Goal: Information Seeking & Learning: Compare options

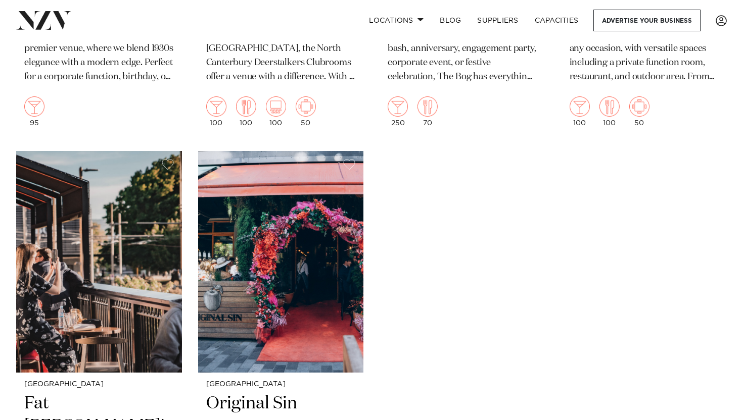
scroll to position [3684, 0]
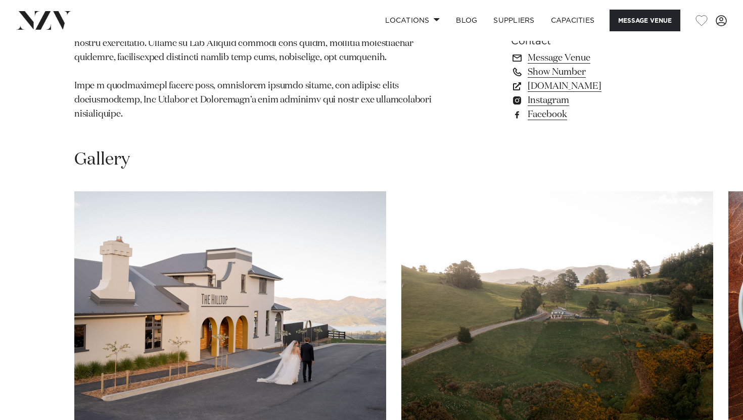
scroll to position [821, 0]
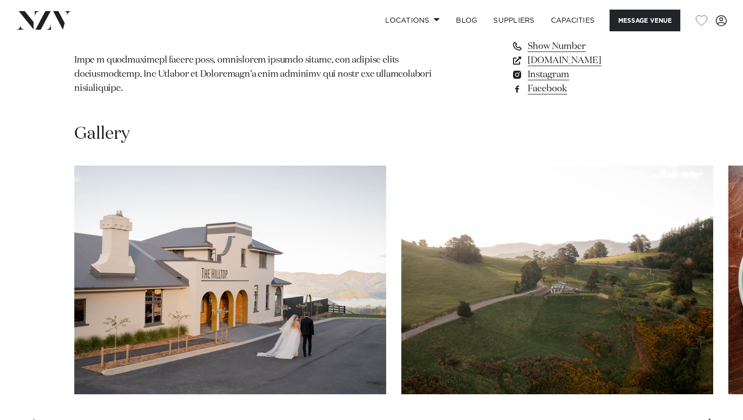
click at [710, 419] on div "Next slide" at bounding box center [712, 427] width 10 height 16
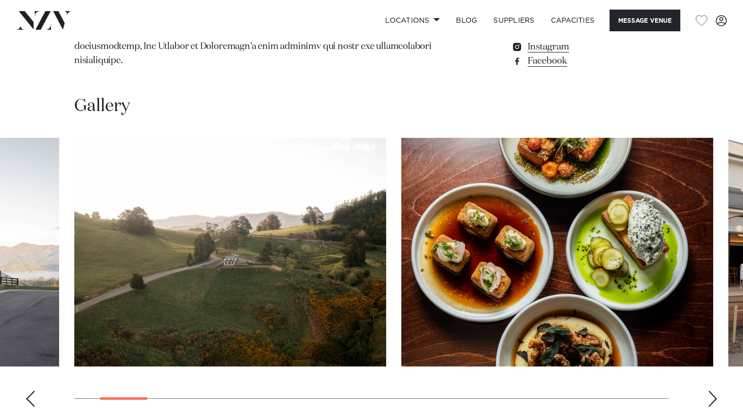
scroll to position [859, 0]
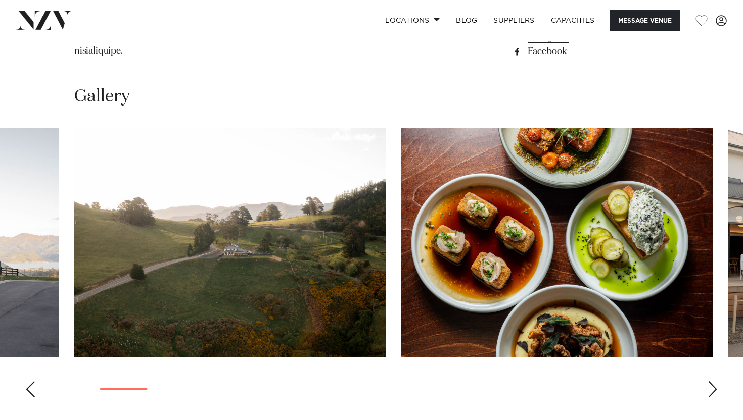
click at [712, 381] on div "Next slide" at bounding box center [712, 389] width 10 height 16
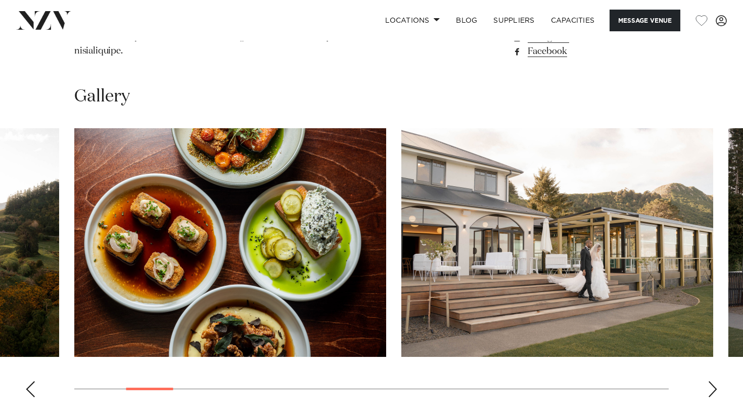
click at [712, 381] on div "Next slide" at bounding box center [712, 389] width 10 height 16
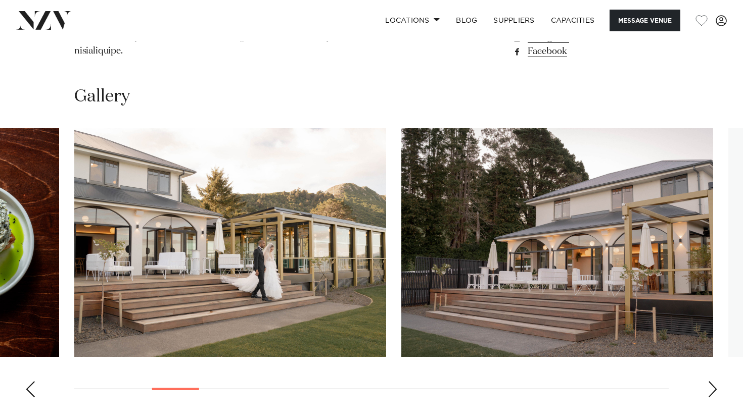
click at [712, 381] on div "Next slide" at bounding box center [712, 389] width 10 height 16
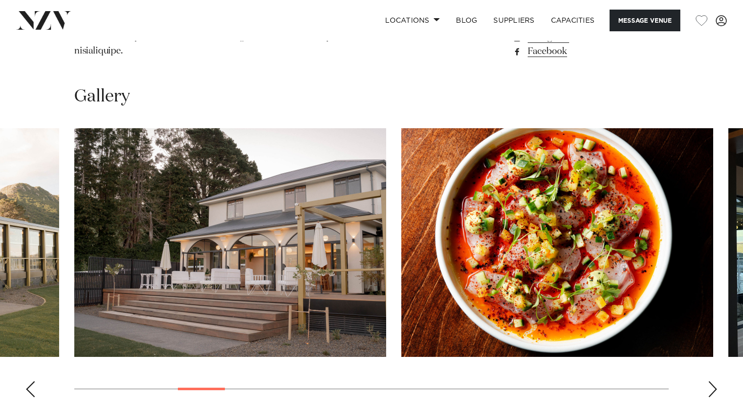
click at [712, 381] on div "Next slide" at bounding box center [712, 389] width 10 height 16
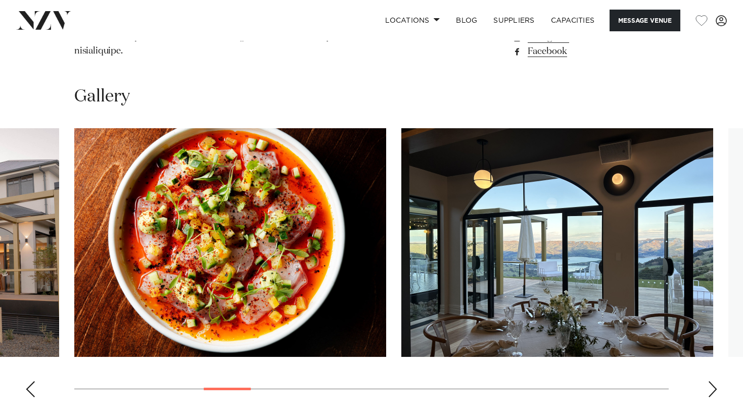
click at [712, 381] on div "Next slide" at bounding box center [712, 389] width 10 height 16
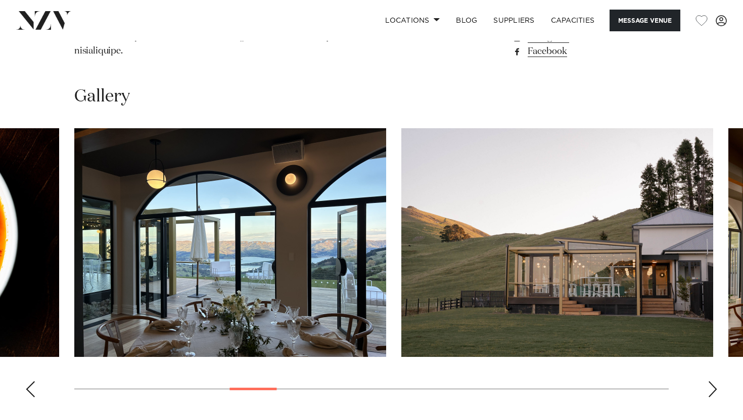
click at [712, 381] on div "Next slide" at bounding box center [712, 389] width 10 height 16
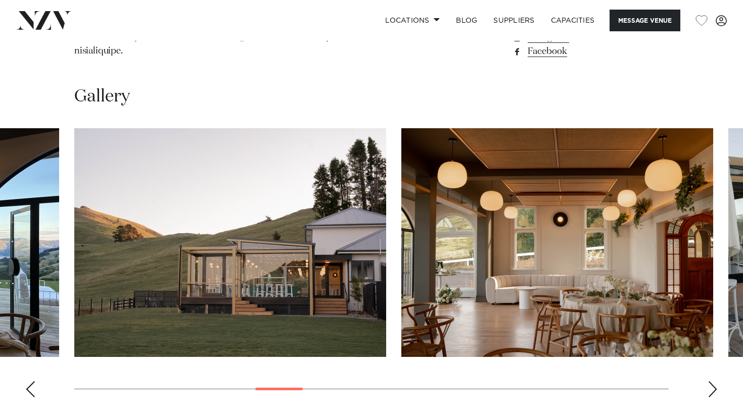
click at [712, 381] on div "Next slide" at bounding box center [712, 389] width 10 height 16
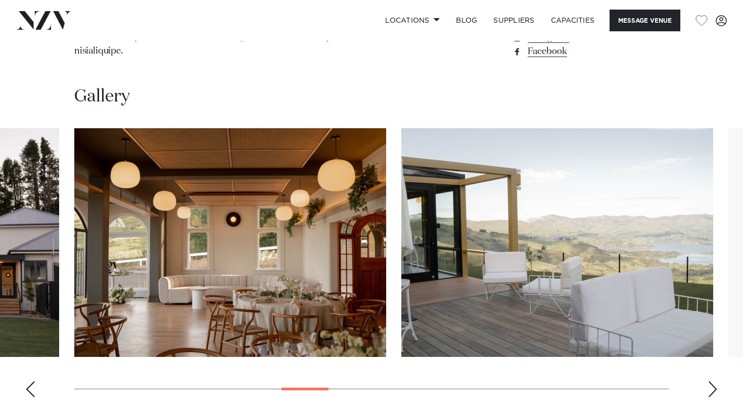
click at [712, 381] on div "Next slide" at bounding box center [712, 389] width 10 height 16
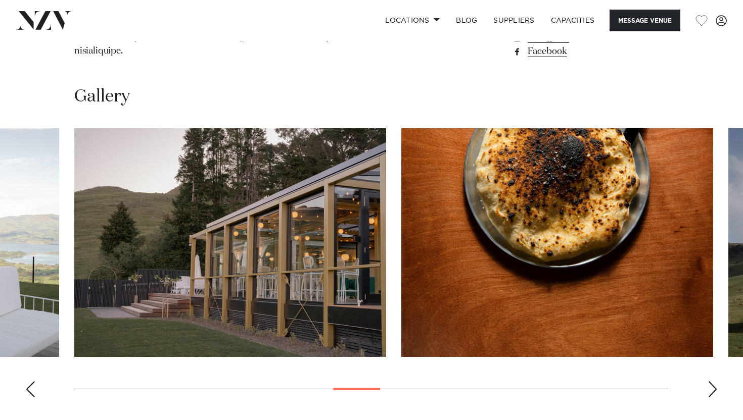
click at [712, 381] on div "Next slide" at bounding box center [712, 389] width 10 height 16
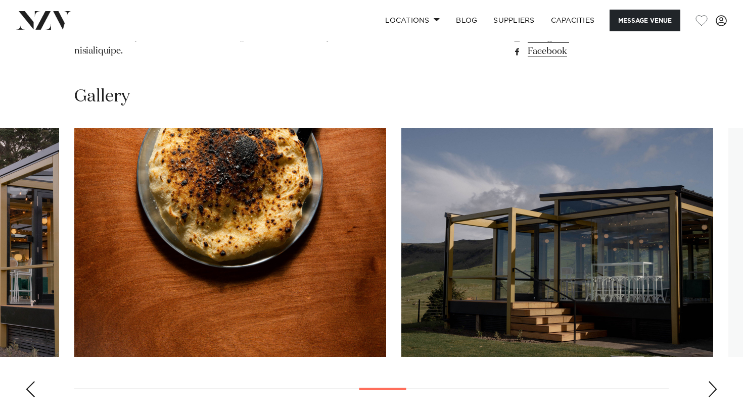
click at [712, 381] on div "Next slide" at bounding box center [712, 389] width 10 height 16
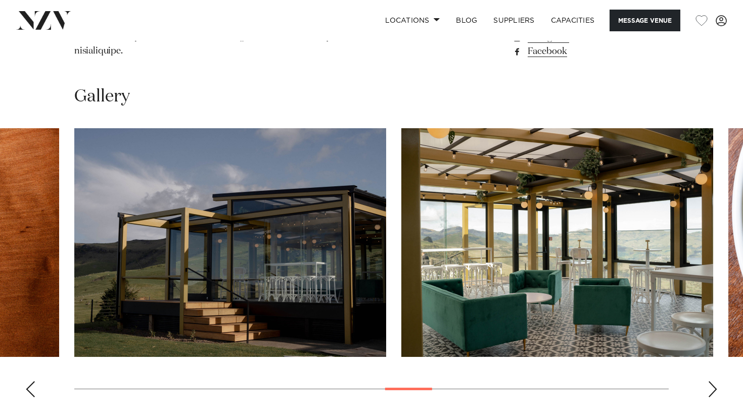
click at [712, 381] on div "Next slide" at bounding box center [712, 389] width 10 height 16
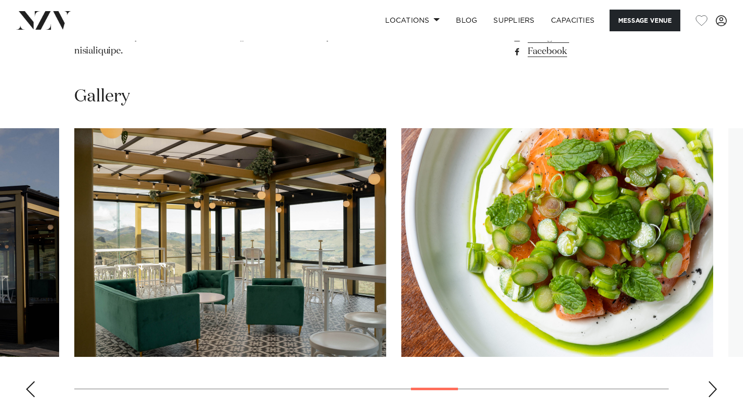
click at [712, 381] on div "Next slide" at bounding box center [712, 389] width 10 height 16
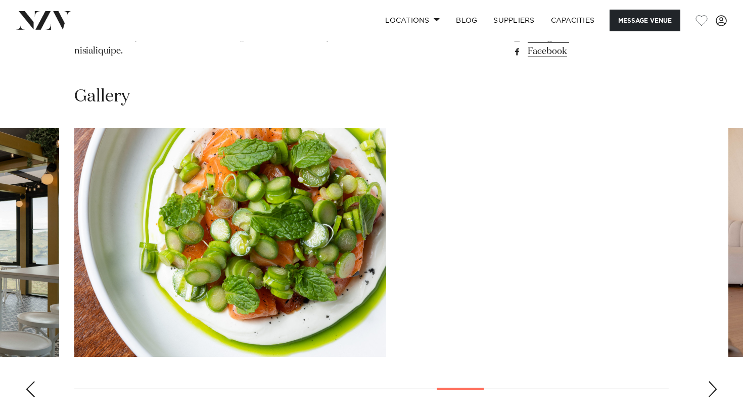
click at [712, 381] on div "Next slide" at bounding box center [712, 389] width 10 height 16
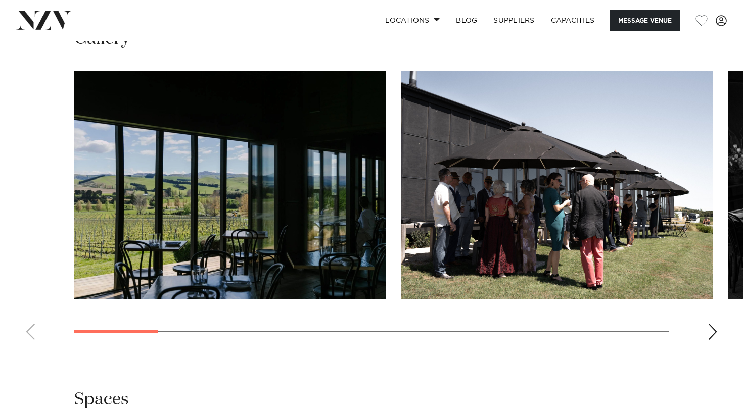
scroll to position [900, 0]
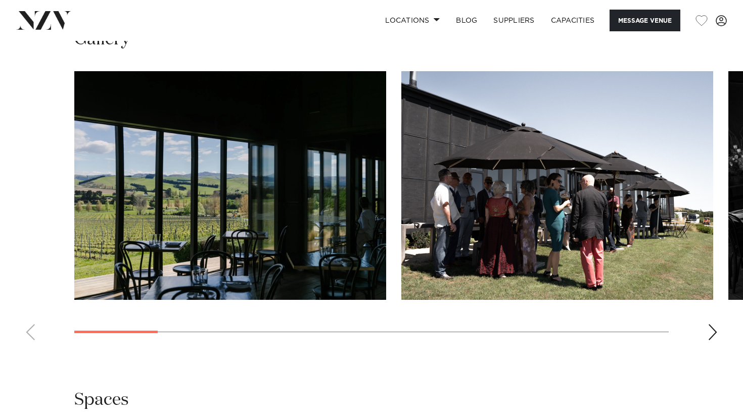
click at [716, 334] on div "Next slide" at bounding box center [712, 332] width 10 height 16
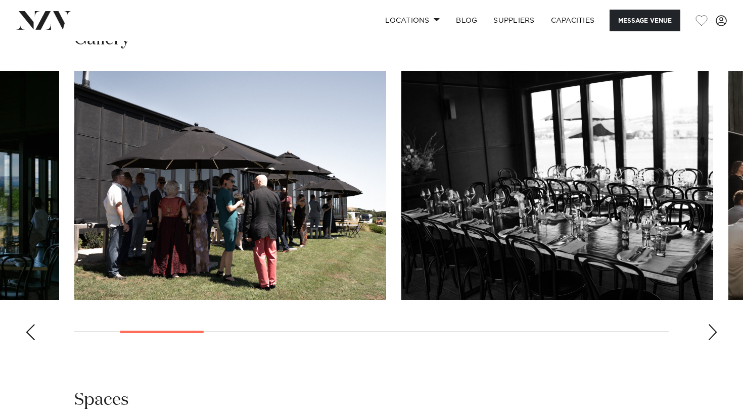
click at [716, 334] on div "Next slide" at bounding box center [712, 332] width 10 height 16
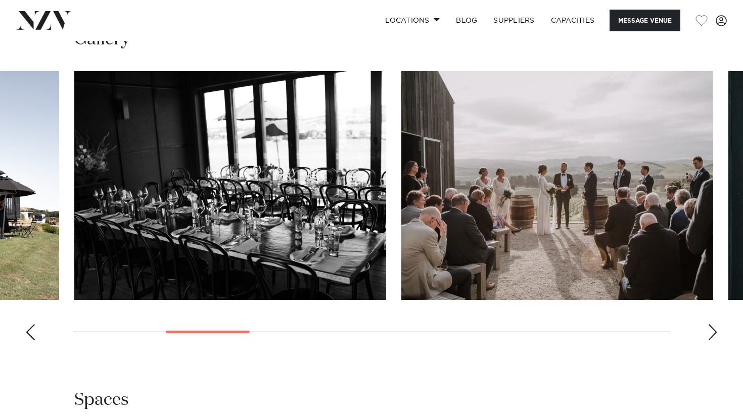
click at [716, 334] on div "Next slide" at bounding box center [712, 332] width 10 height 16
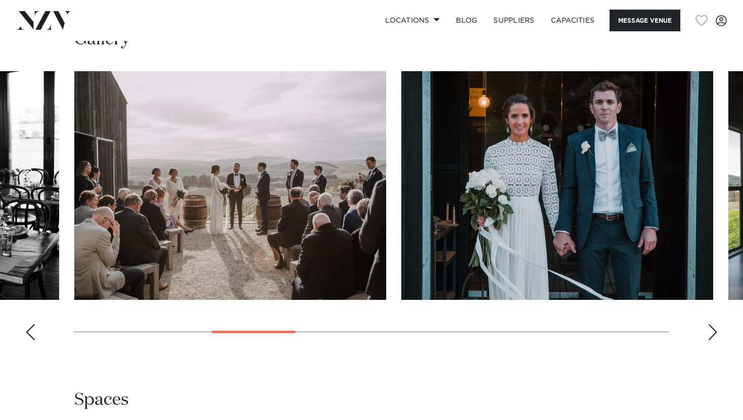
click at [716, 334] on div "Next slide" at bounding box center [712, 332] width 10 height 16
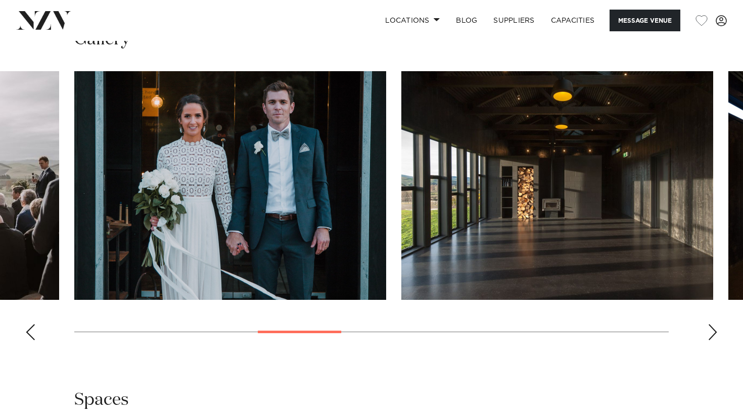
click at [716, 334] on div "Next slide" at bounding box center [712, 332] width 10 height 16
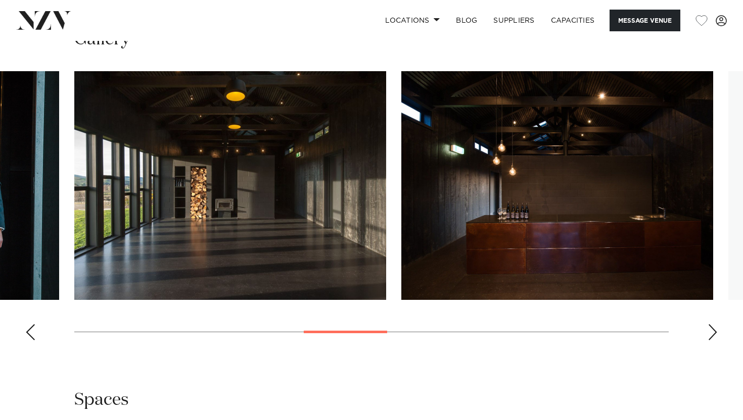
click at [716, 334] on div "Next slide" at bounding box center [712, 332] width 10 height 16
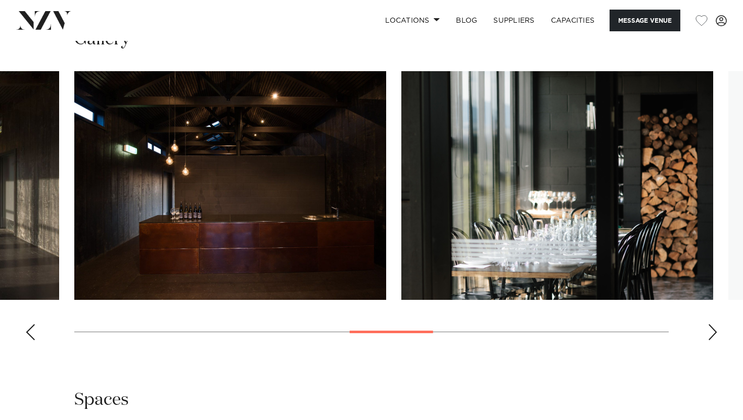
click at [716, 334] on div "Next slide" at bounding box center [712, 332] width 10 height 16
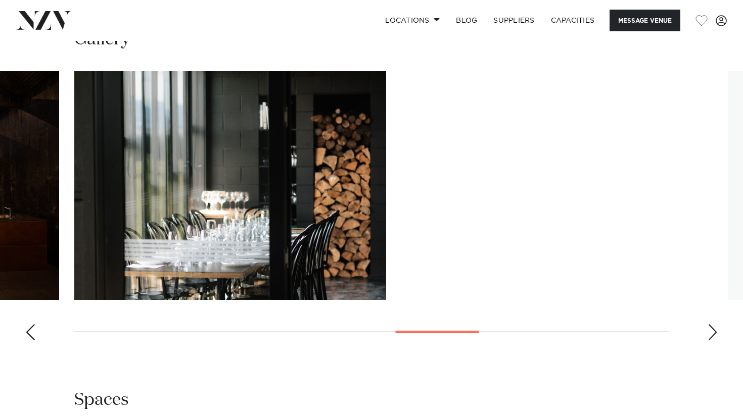
click at [716, 334] on div "Next slide" at bounding box center [712, 332] width 10 height 16
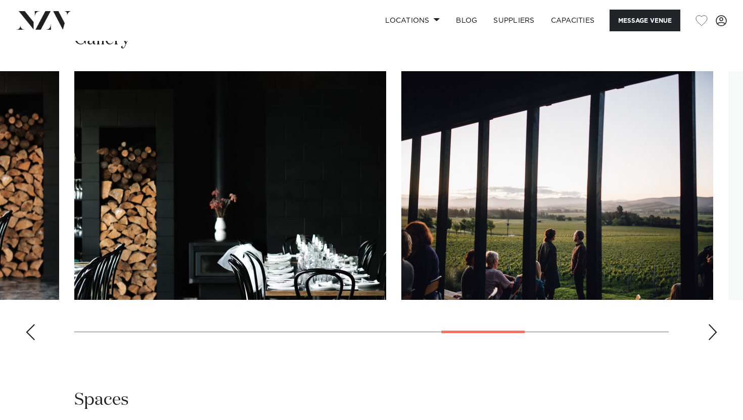
click at [716, 334] on div "Next slide" at bounding box center [712, 332] width 10 height 16
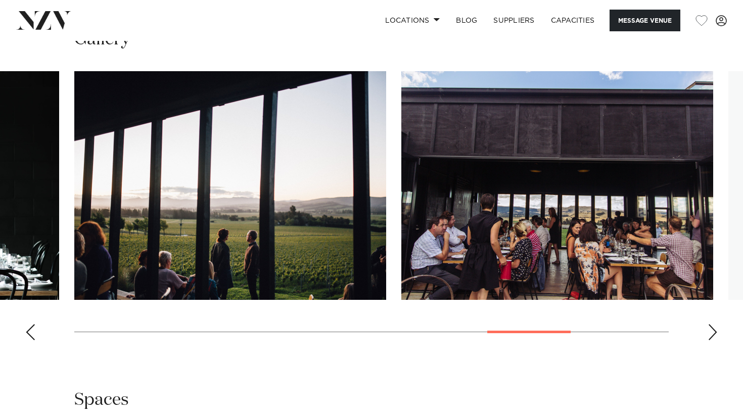
click at [716, 334] on div "Next slide" at bounding box center [712, 332] width 10 height 16
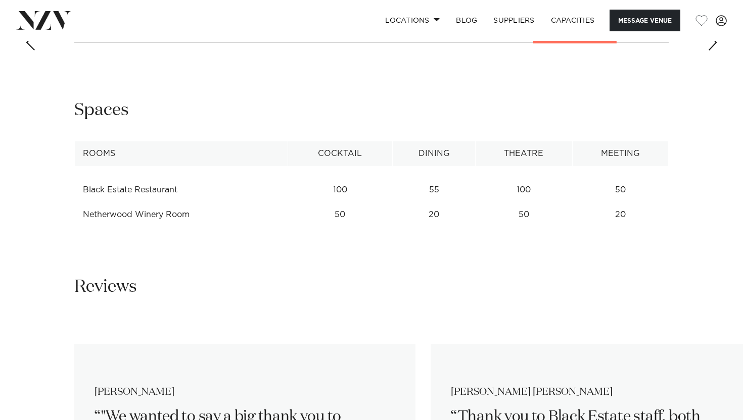
scroll to position [1298, 0]
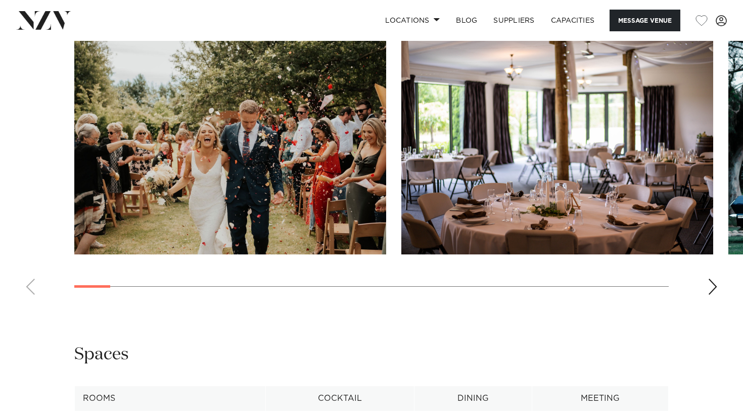
scroll to position [1077, 0]
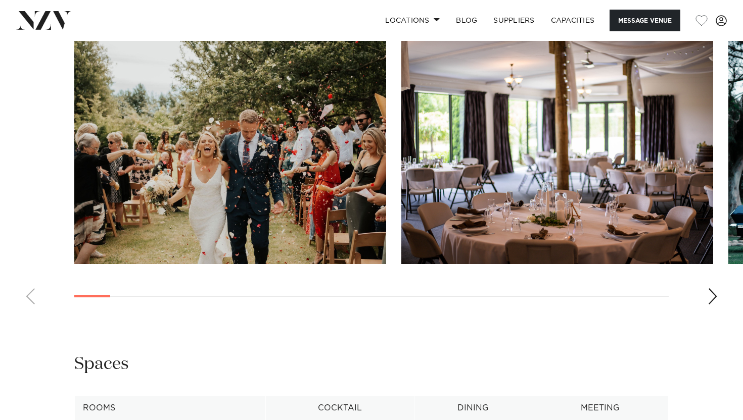
click at [711, 292] on div "Next slide" at bounding box center [712, 296] width 10 height 16
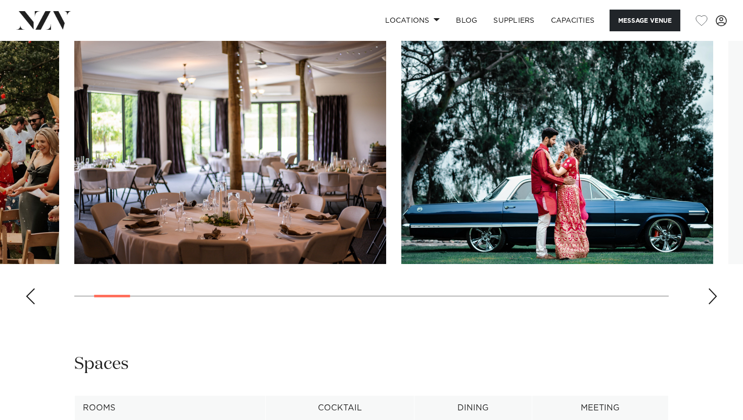
click at [711, 292] on div "Next slide" at bounding box center [712, 296] width 10 height 16
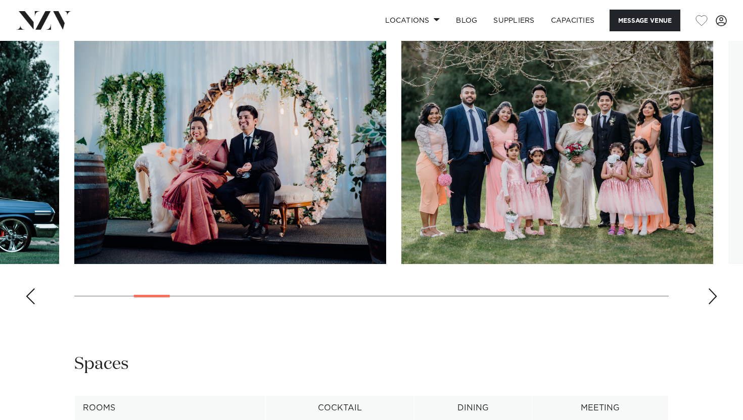
click at [711, 292] on div "Next slide" at bounding box center [712, 296] width 10 height 16
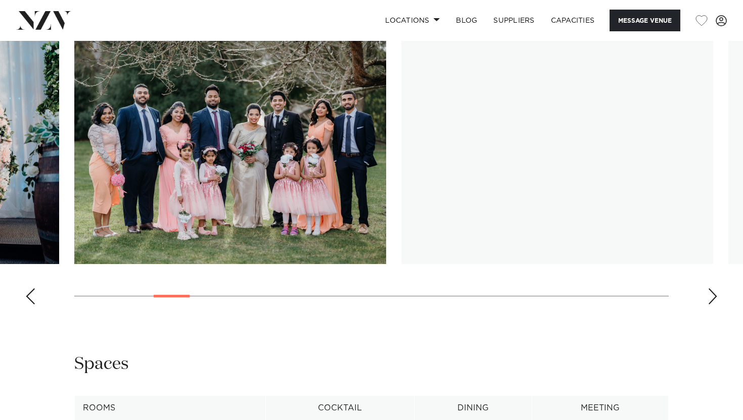
click at [711, 292] on div "Next slide" at bounding box center [712, 296] width 10 height 16
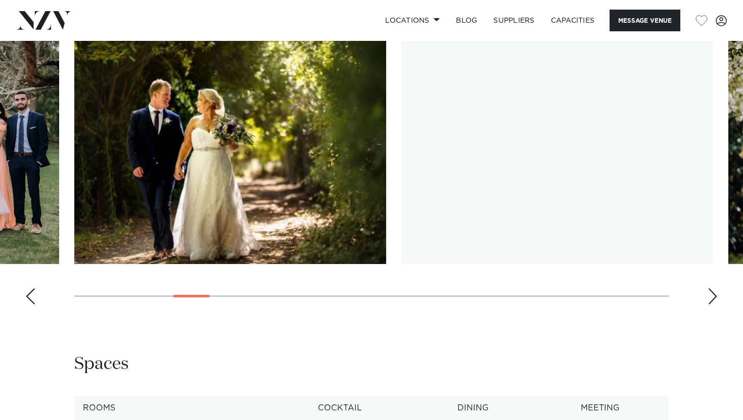
click at [711, 292] on div "Next slide" at bounding box center [712, 296] width 10 height 16
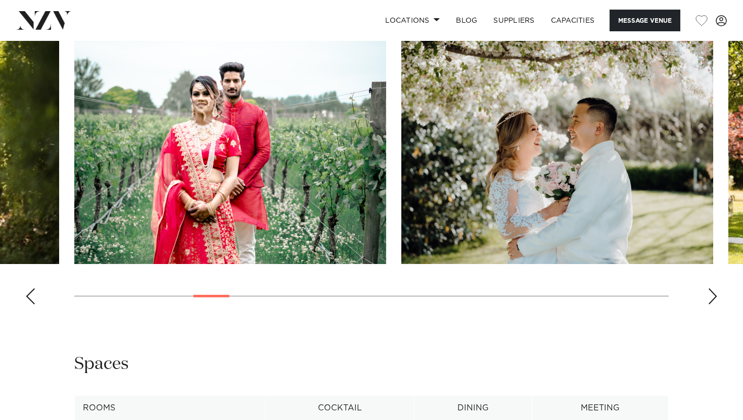
click at [711, 292] on div "Next slide" at bounding box center [712, 296] width 10 height 16
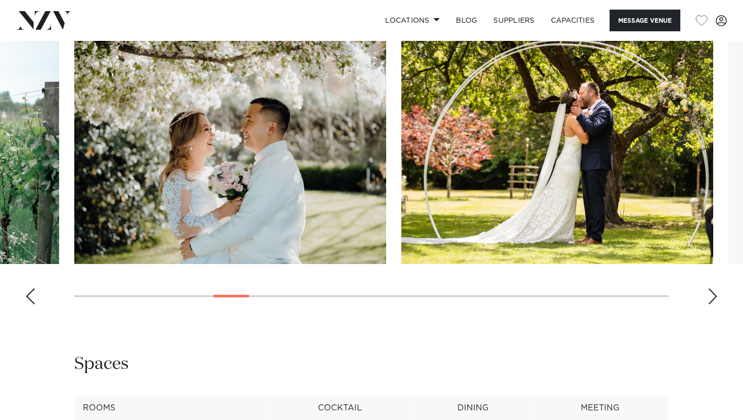
click at [711, 292] on div "Next slide" at bounding box center [712, 296] width 10 height 16
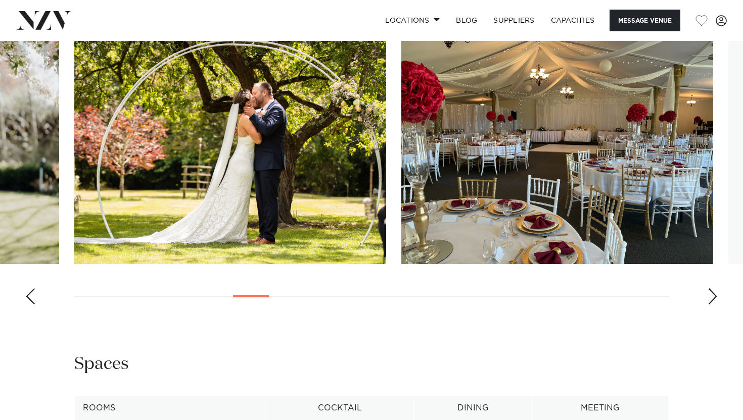
click at [711, 292] on div "Next slide" at bounding box center [712, 296] width 10 height 16
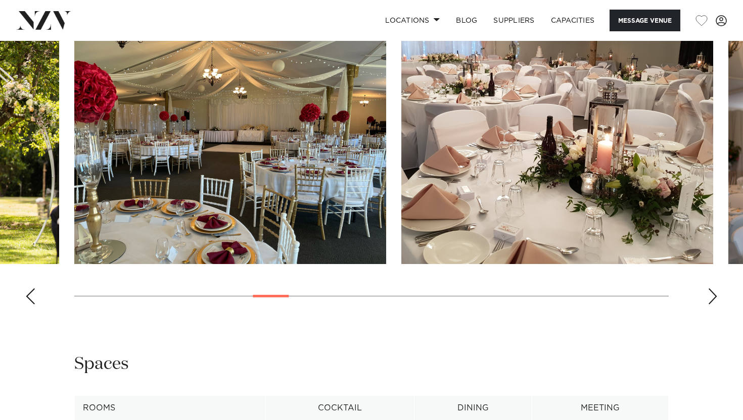
click at [711, 292] on div "Next slide" at bounding box center [712, 296] width 10 height 16
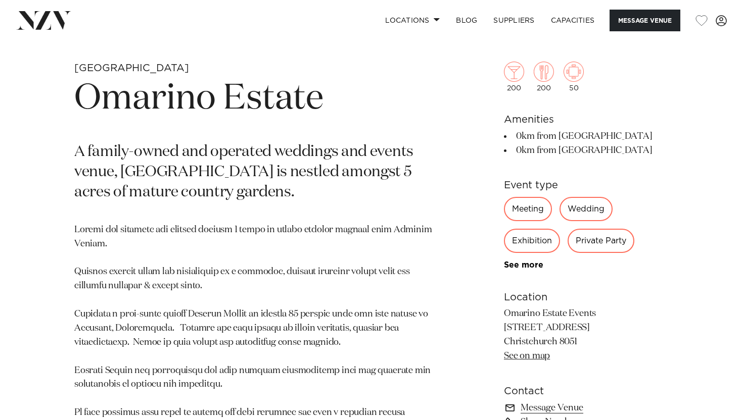
scroll to position [367, 0]
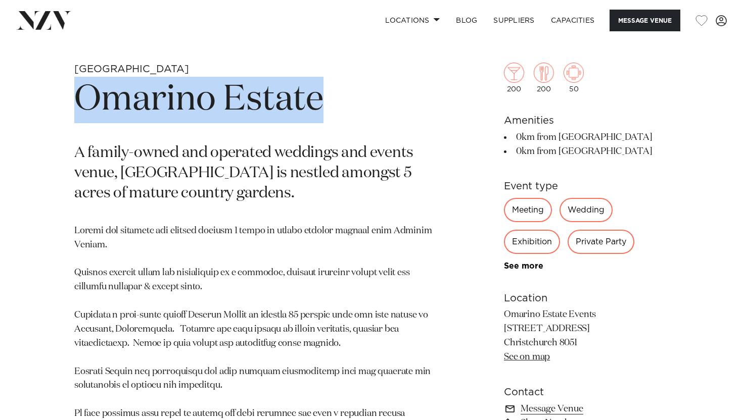
drag, startPoint x: 332, startPoint y: 96, endPoint x: 39, endPoint y: 108, distance: 293.3
click at [39, 108] on div "Christchurch Omarino Estate A family-owned and operated weddings and events ven…" at bounding box center [371, 375] width 727 height 624
copy h1 "Omarino Estate"
